Goal: Find specific page/section: Find specific page/section

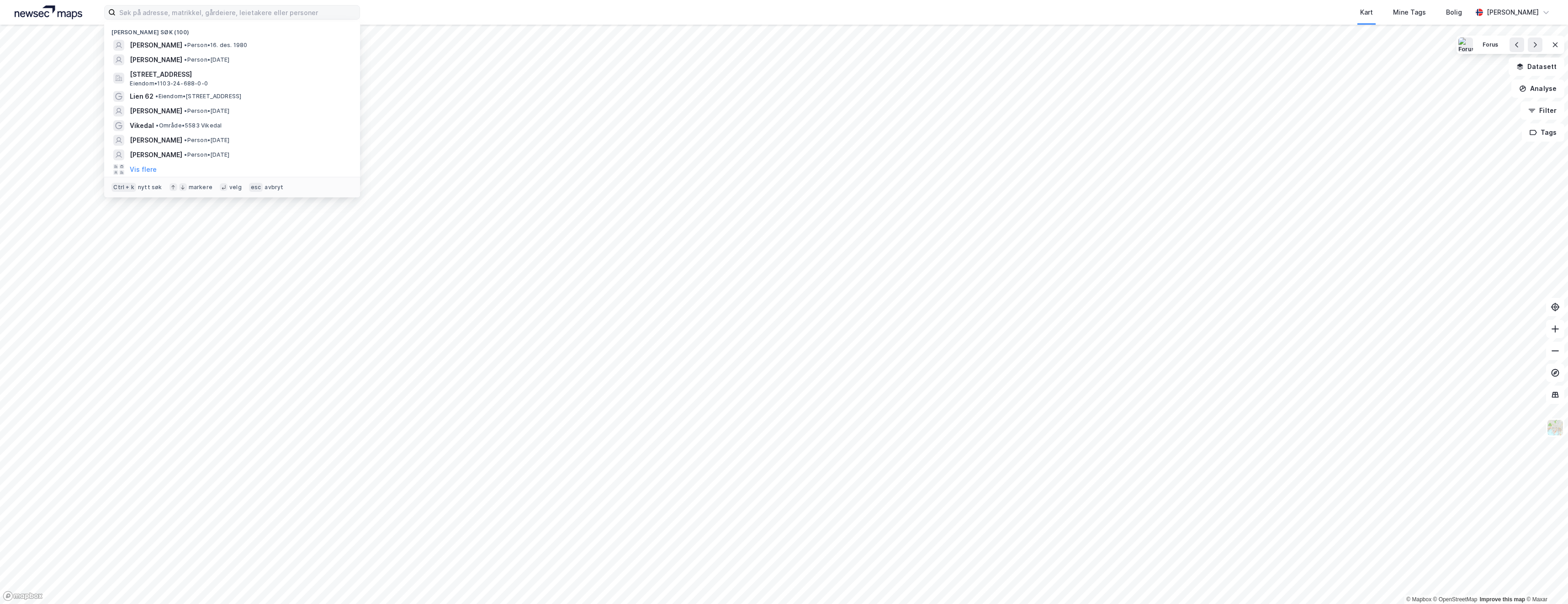
click at [254, 14] on input at bounding box center [237, 12] width 244 height 14
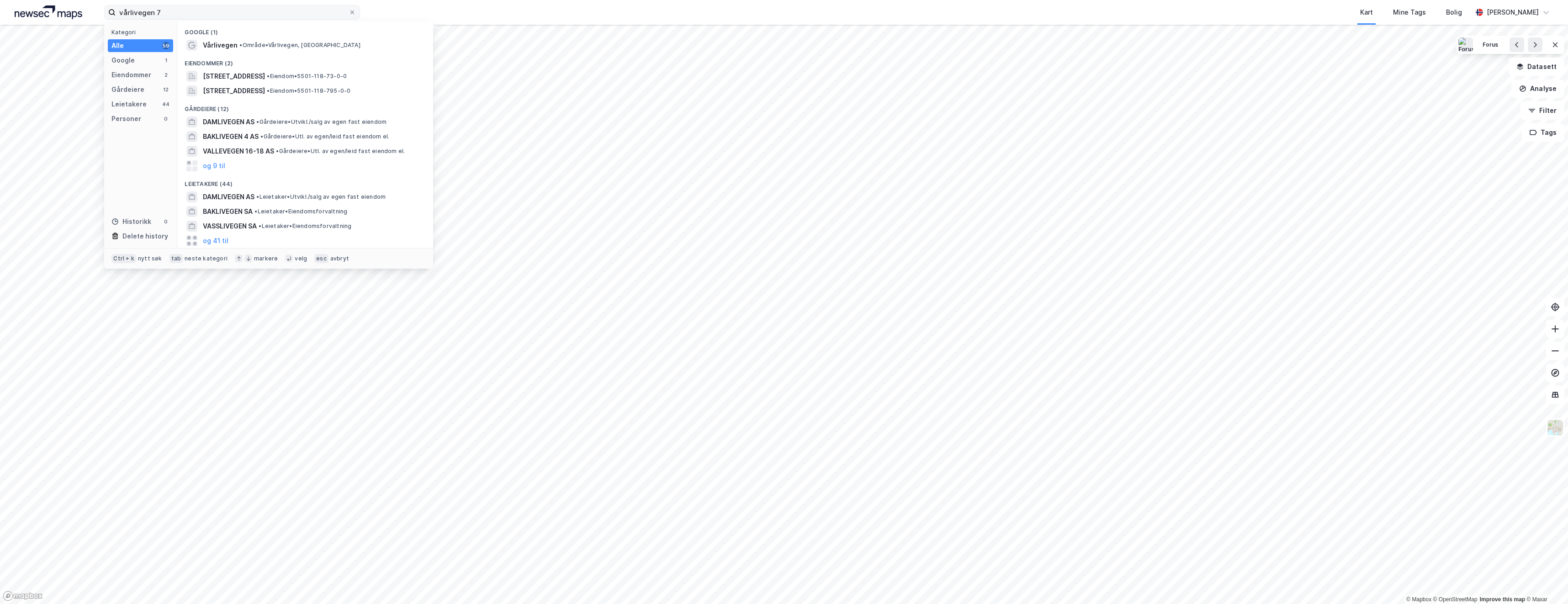
type input "vårlivegen 7"
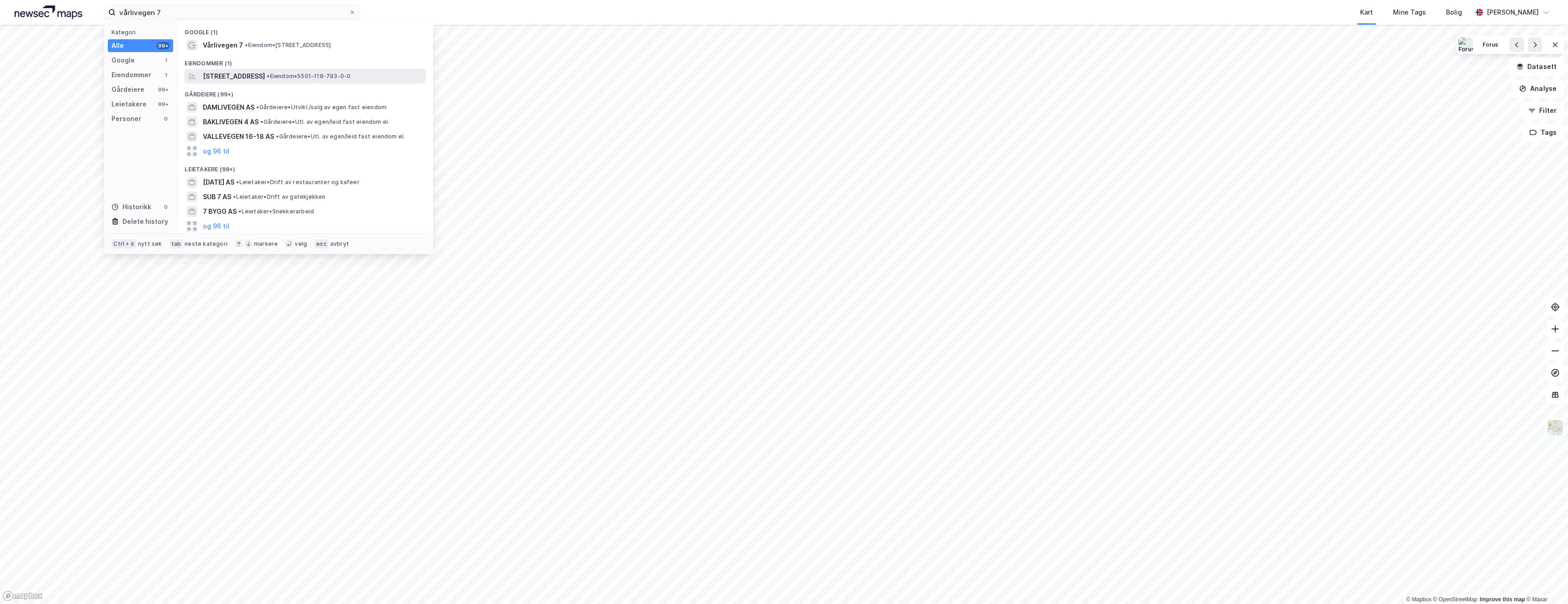
click at [254, 75] on span "[STREET_ADDRESS]" at bounding box center [233, 76] width 62 height 11
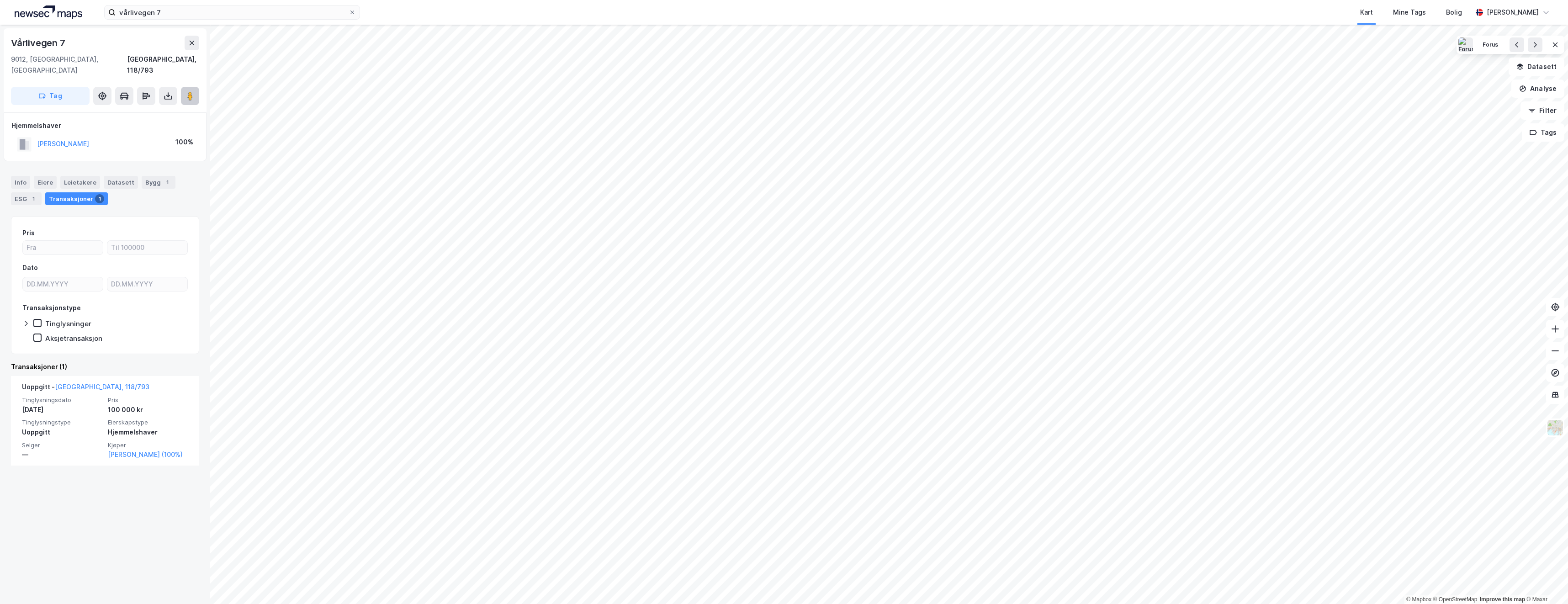
click at [190, 92] on image at bounding box center [190, 96] width 5 height 9
